Goal: Find contact information: Find contact information

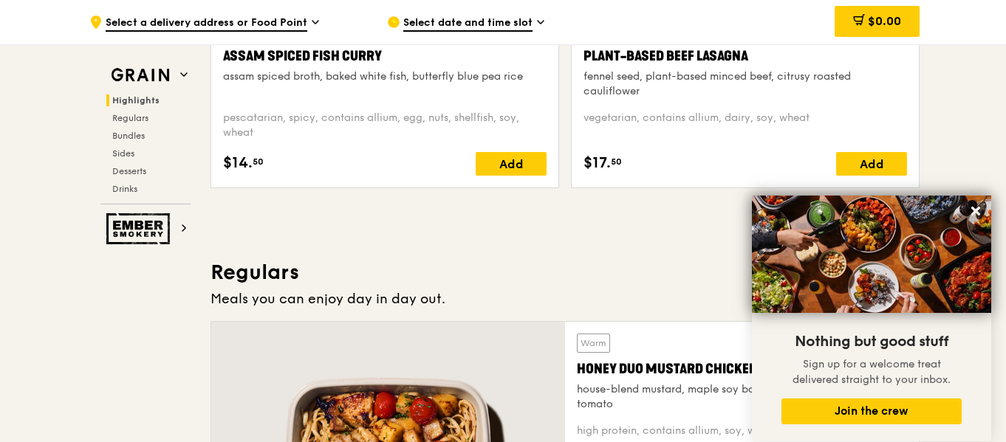
scroll to position [591, 0]
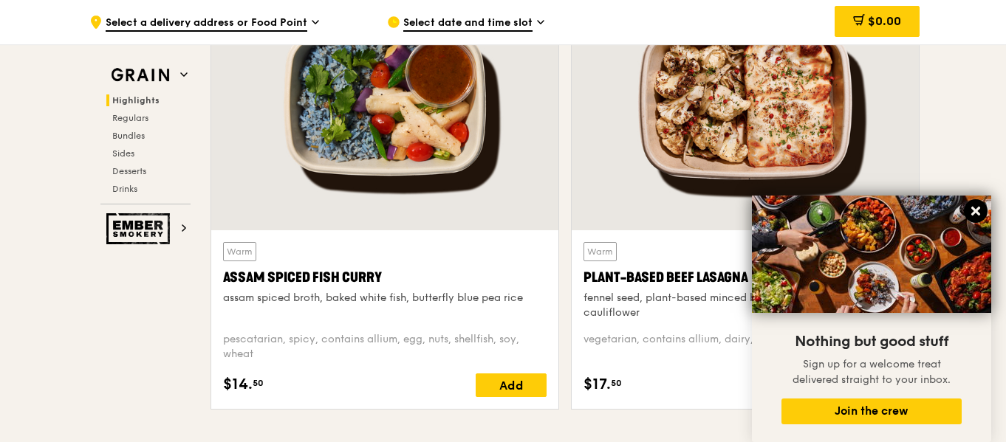
click at [975, 212] on icon at bounding box center [975, 211] width 9 height 9
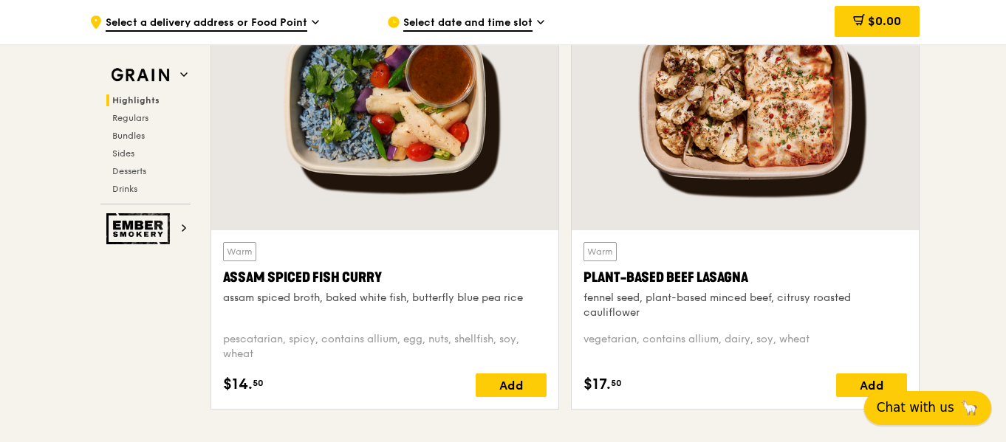
click at [931, 409] on span "Chat with us" at bounding box center [915, 408] width 78 height 18
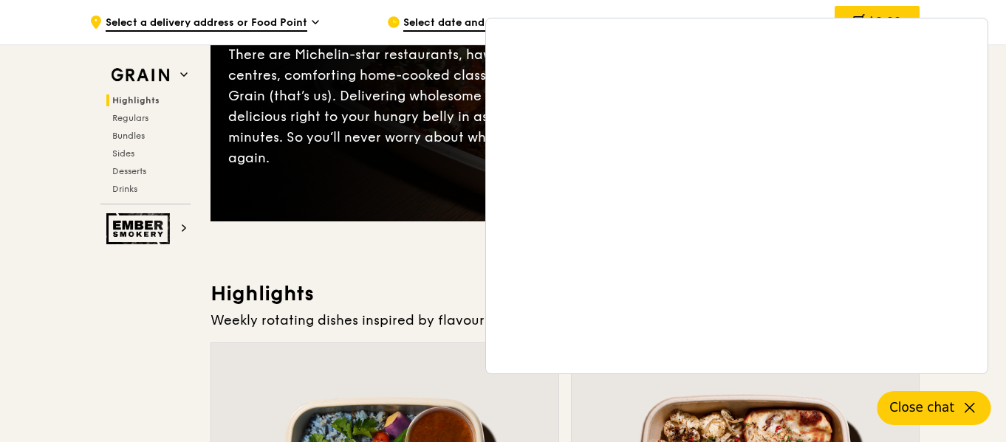
scroll to position [0, 0]
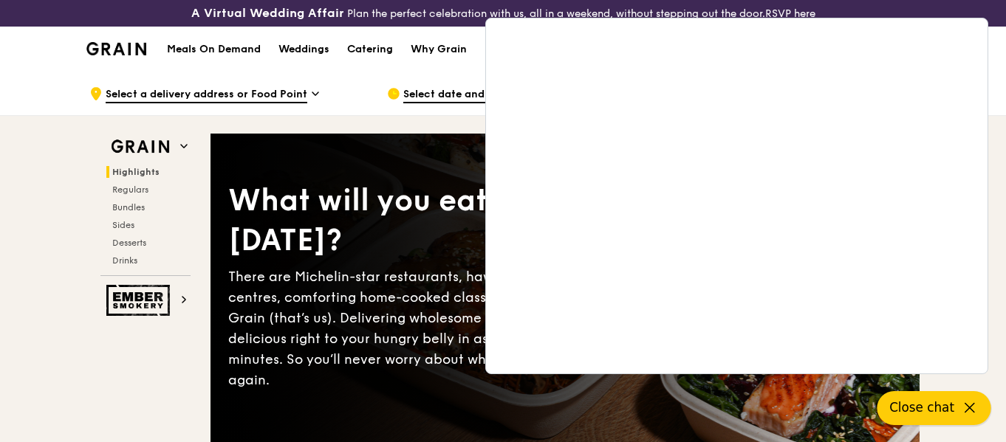
click at [974, 402] on icon at bounding box center [970, 408] width 18 height 18
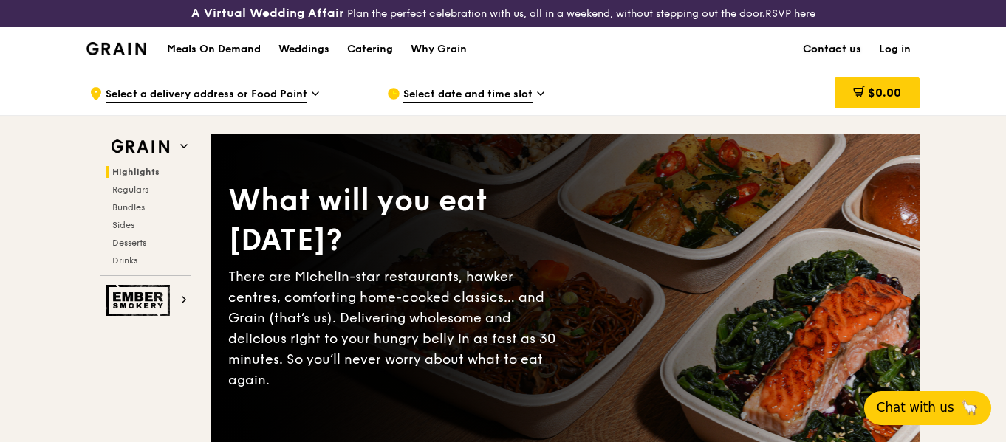
click at [828, 45] on link "Contact us" at bounding box center [832, 49] width 76 height 44
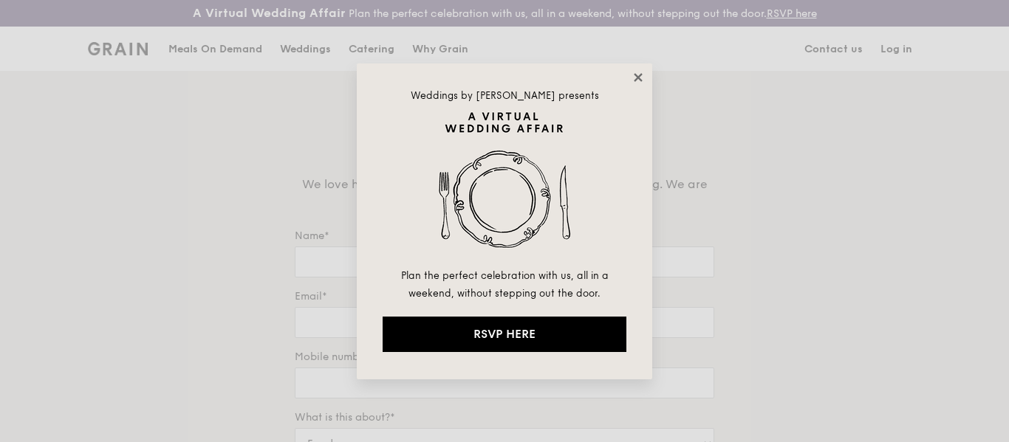
click at [637, 72] on icon at bounding box center [637, 77] width 13 height 13
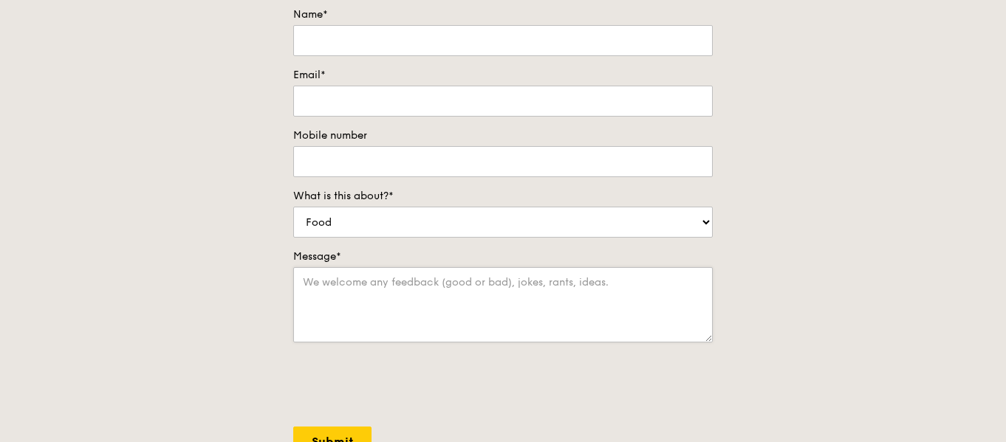
scroll to position [369, 0]
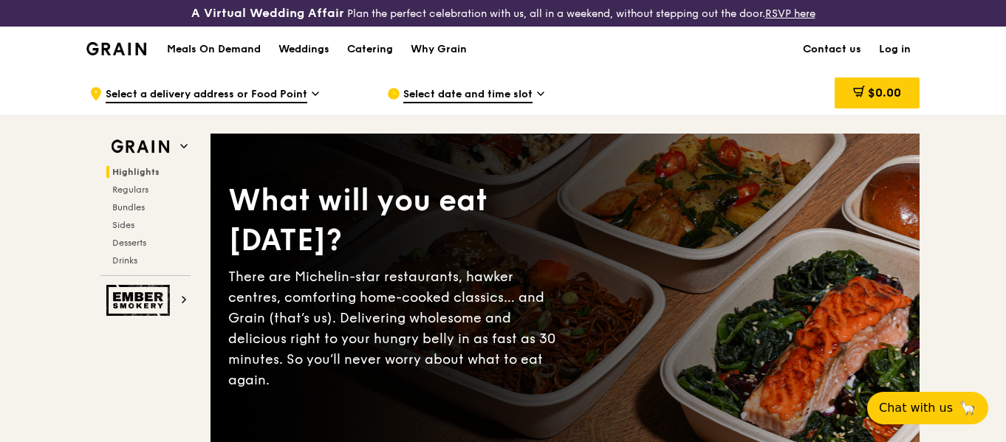
click at [840, 49] on link "Contact us" at bounding box center [832, 49] width 76 height 44
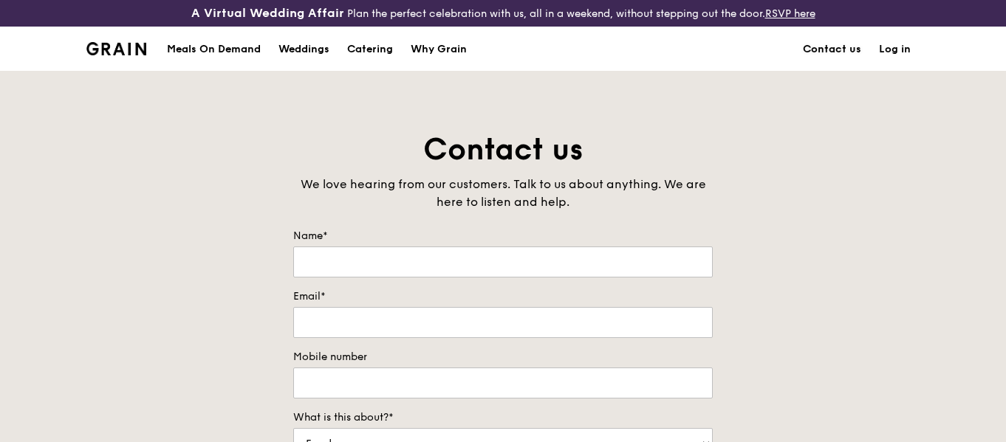
click at [840, 50] on link "Contact us" at bounding box center [832, 49] width 76 height 44
